Goal: Transaction & Acquisition: Purchase product/service

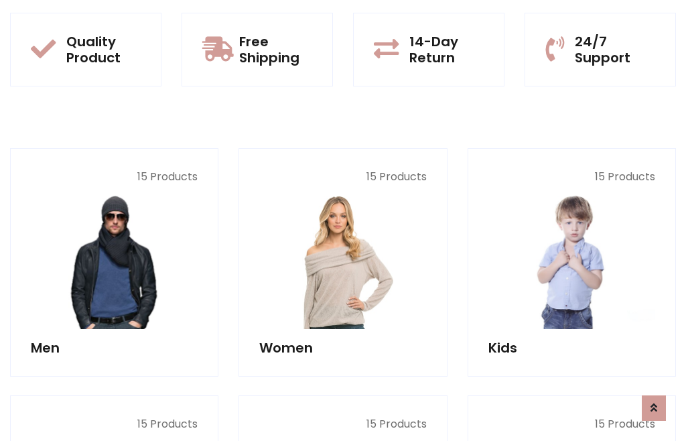
scroll to position [1091, 0]
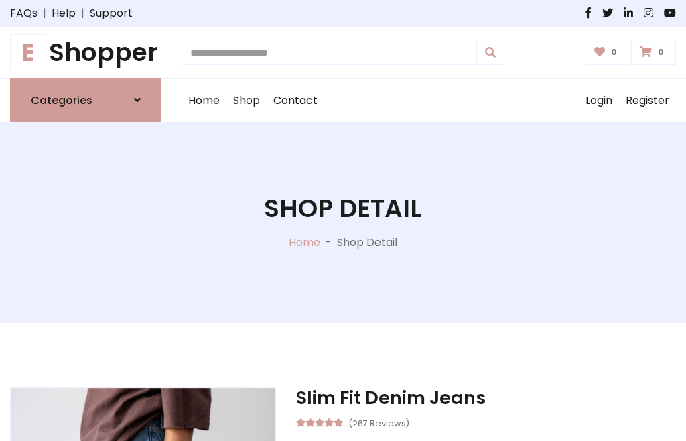
click at [86, 52] on h1 "E Shopper" at bounding box center [85, 52] width 151 height 30
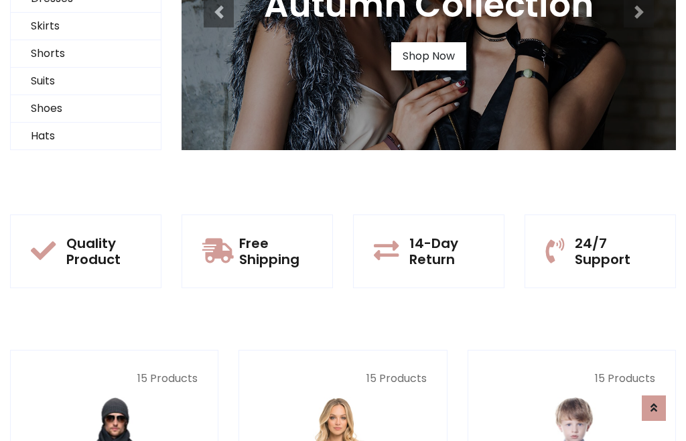
scroll to position [129, 0]
